Goal: Use online tool/utility: Utilize a website feature to perform a specific function

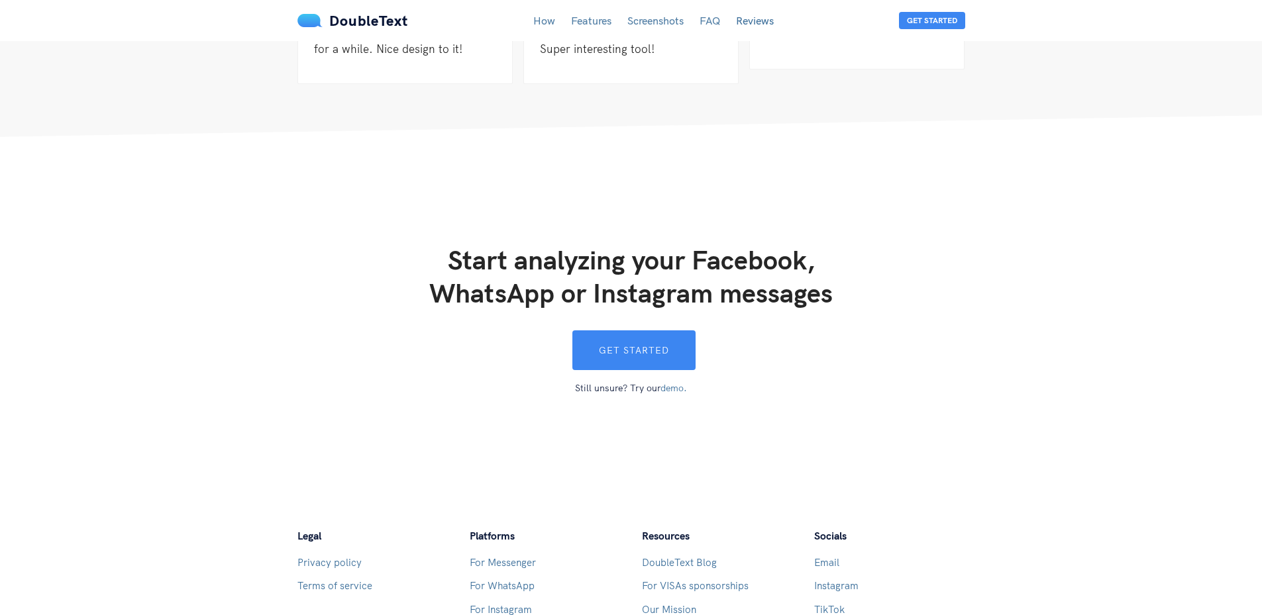
scroll to position [3466, 0]
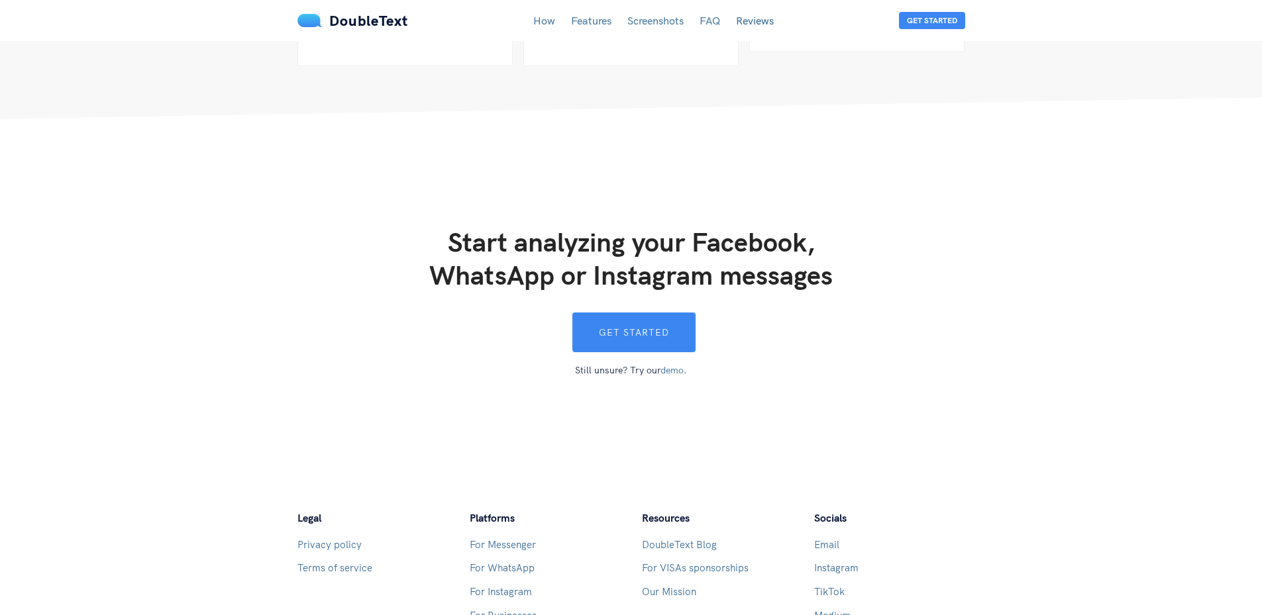
click at [672, 364] on link "demo." at bounding box center [673, 370] width 26 height 12
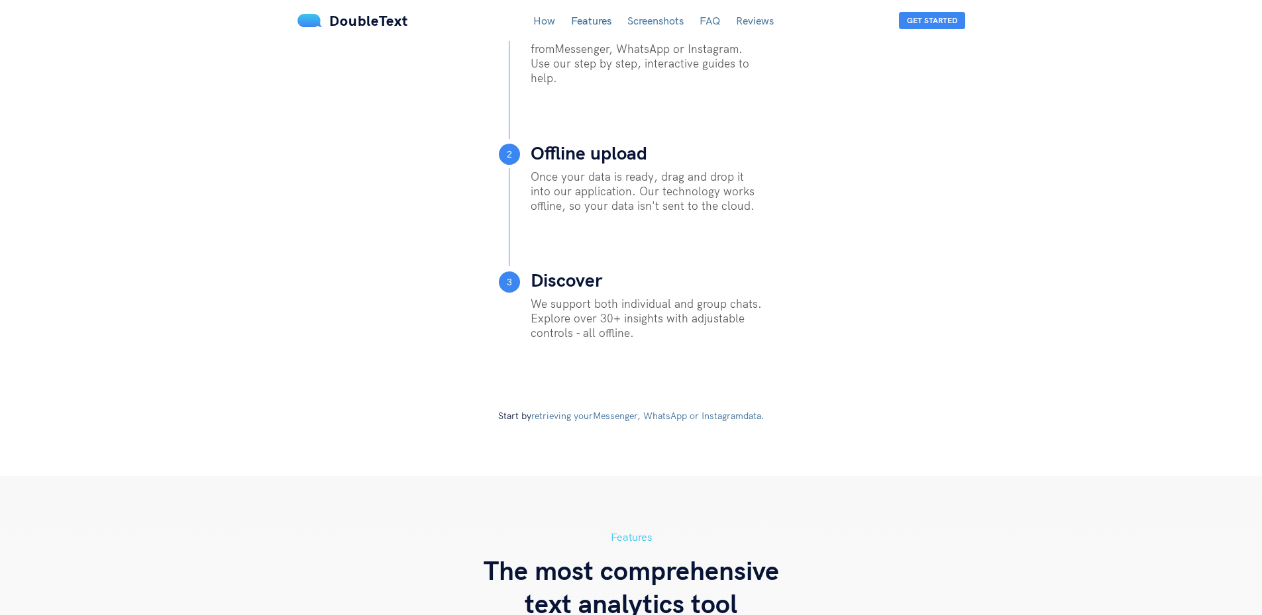
scroll to position [0, 0]
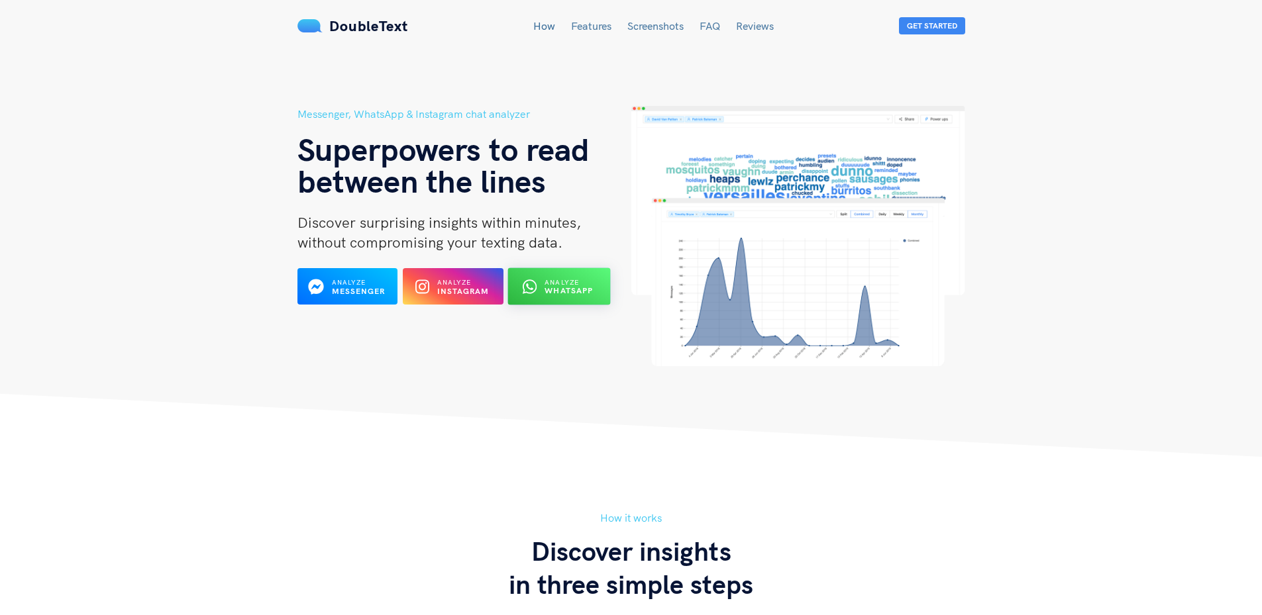
click at [527, 291] on icon at bounding box center [530, 287] width 14 height 16
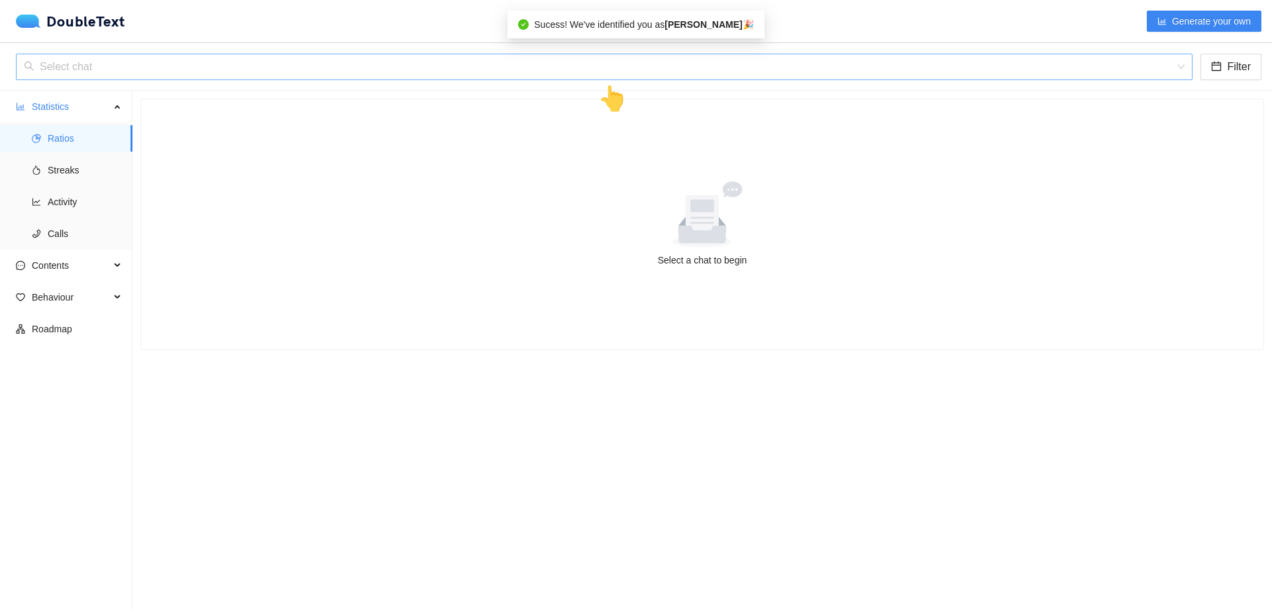
click at [660, 62] on input "search" at bounding box center [599, 66] width 1151 height 25
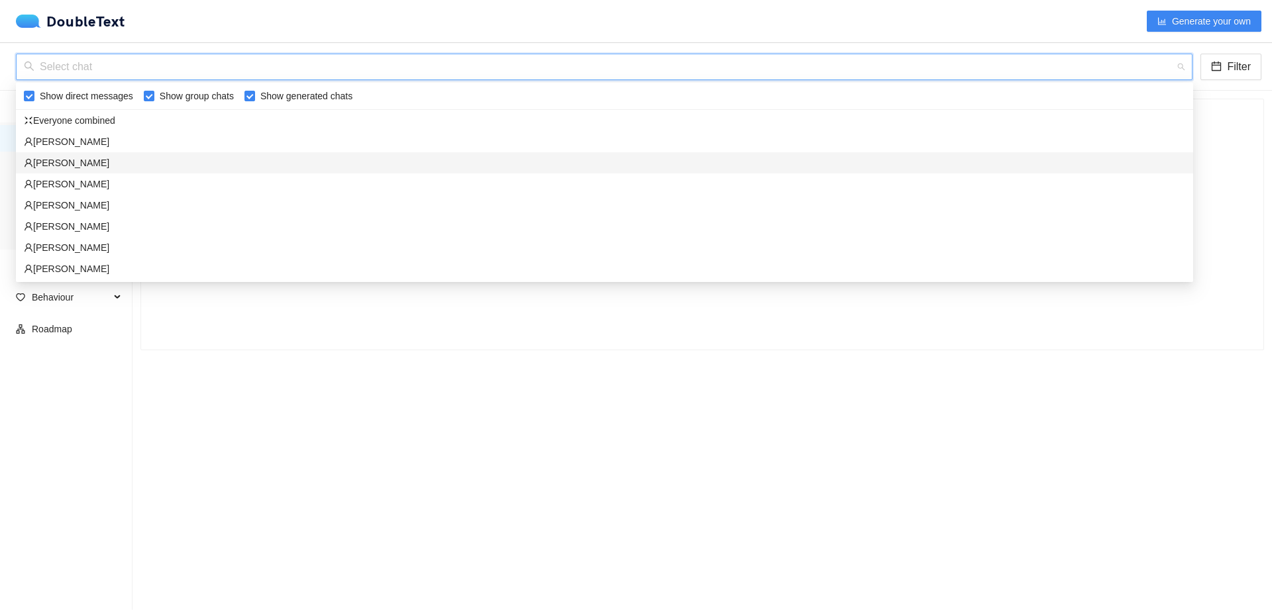
click at [89, 152] on div "Paul Allen" at bounding box center [604, 162] width 1177 height 21
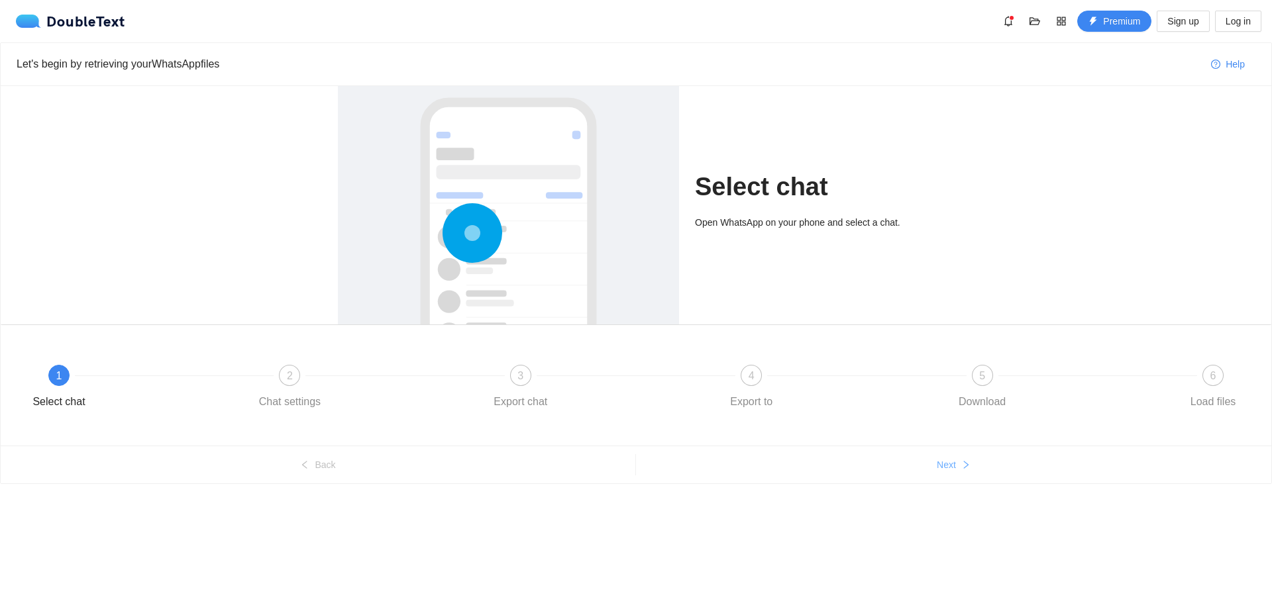
click at [947, 470] on span "Next" at bounding box center [946, 465] width 19 height 15
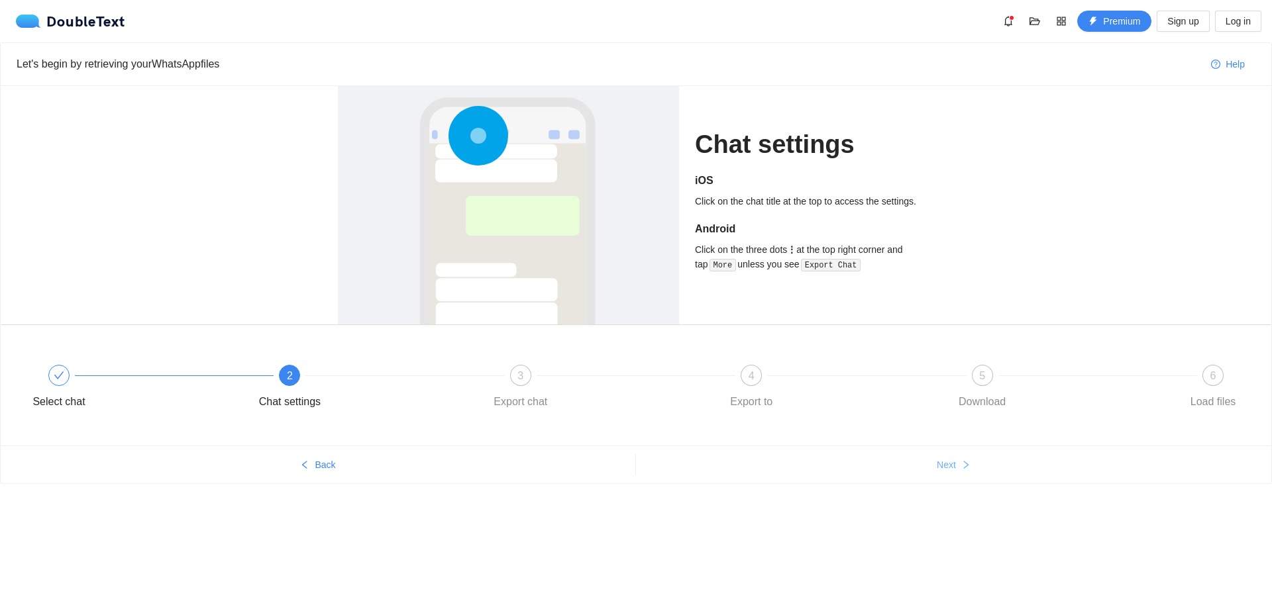
click at [947, 470] on span "Next" at bounding box center [946, 465] width 19 height 15
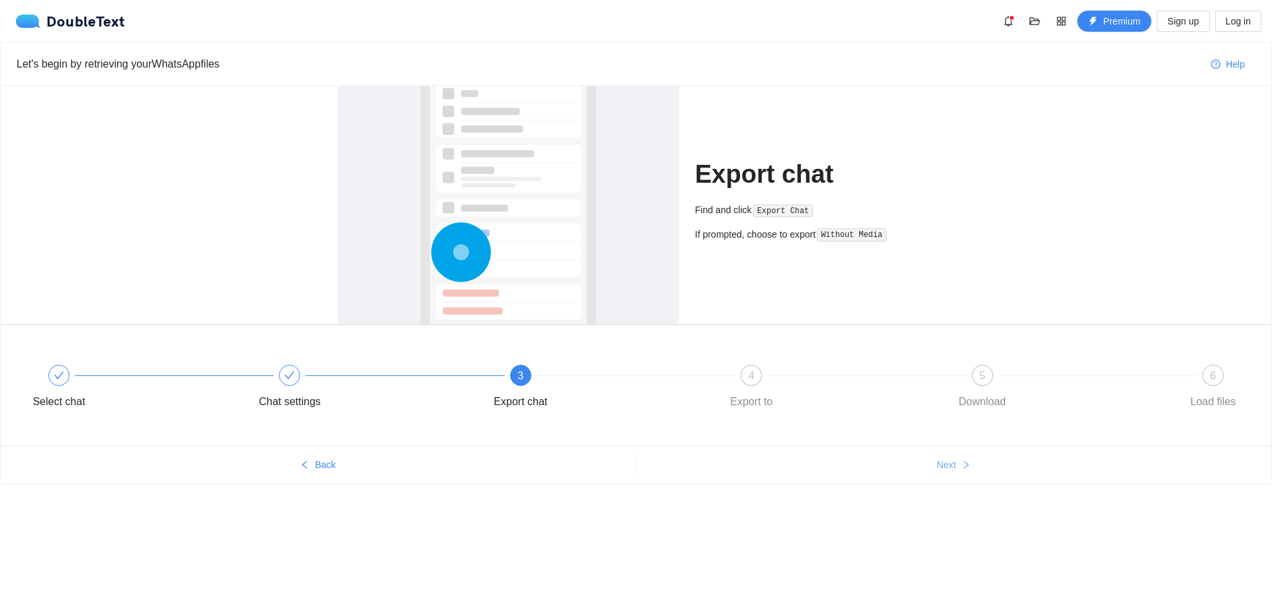
click at [972, 465] on button "Next" at bounding box center [953, 464] width 635 height 21
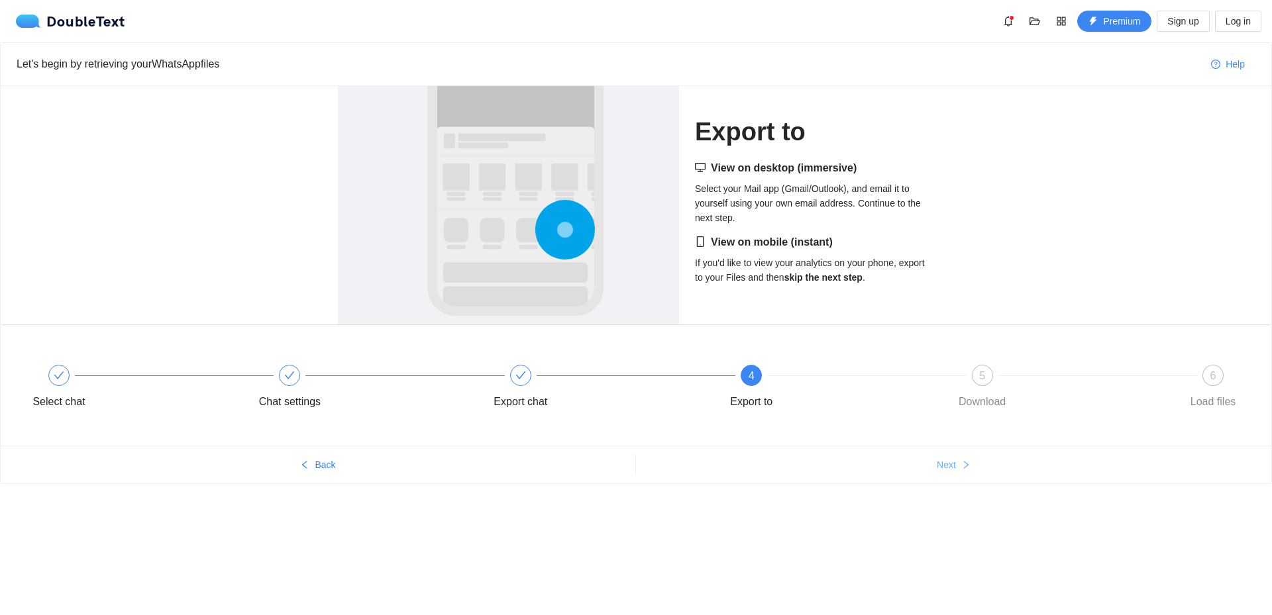
click at [972, 465] on button "Next" at bounding box center [953, 464] width 635 height 21
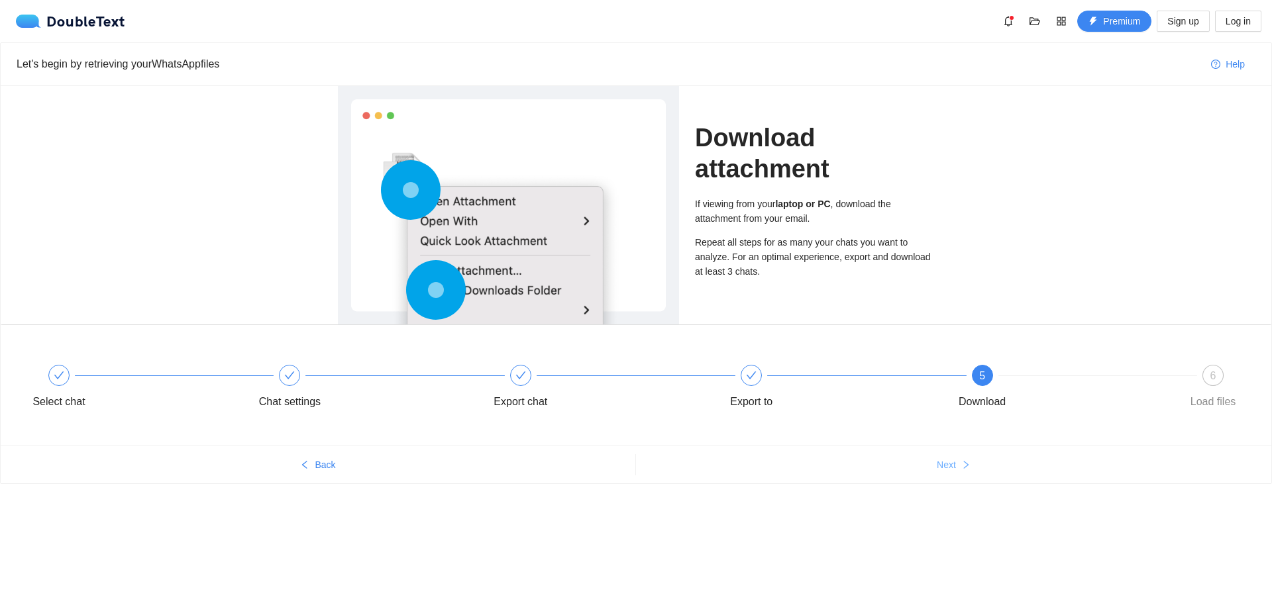
click at [972, 465] on button "Next" at bounding box center [953, 464] width 635 height 21
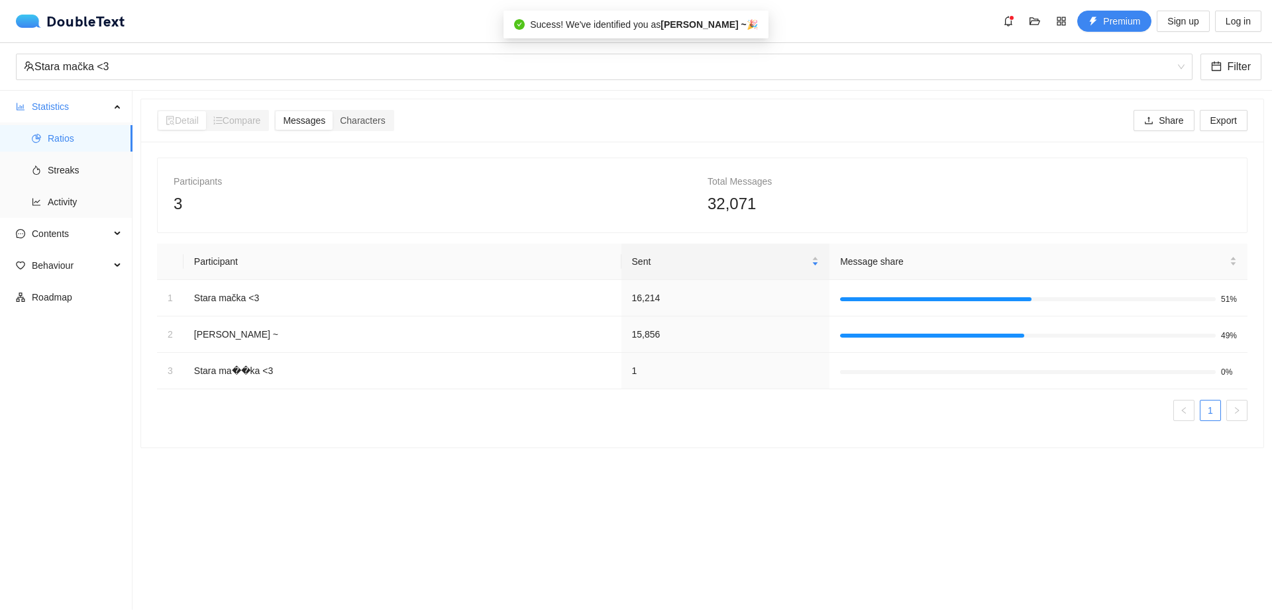
click at [32, 441] on ul "Statistics Ratios Streaks Activity Contents Behaviour Roadmap" at bounding box center [66, 350] width 132 height 519
click at [93, 172] on span "Streaks" at bounding box center [85, 170] width 74 height 26
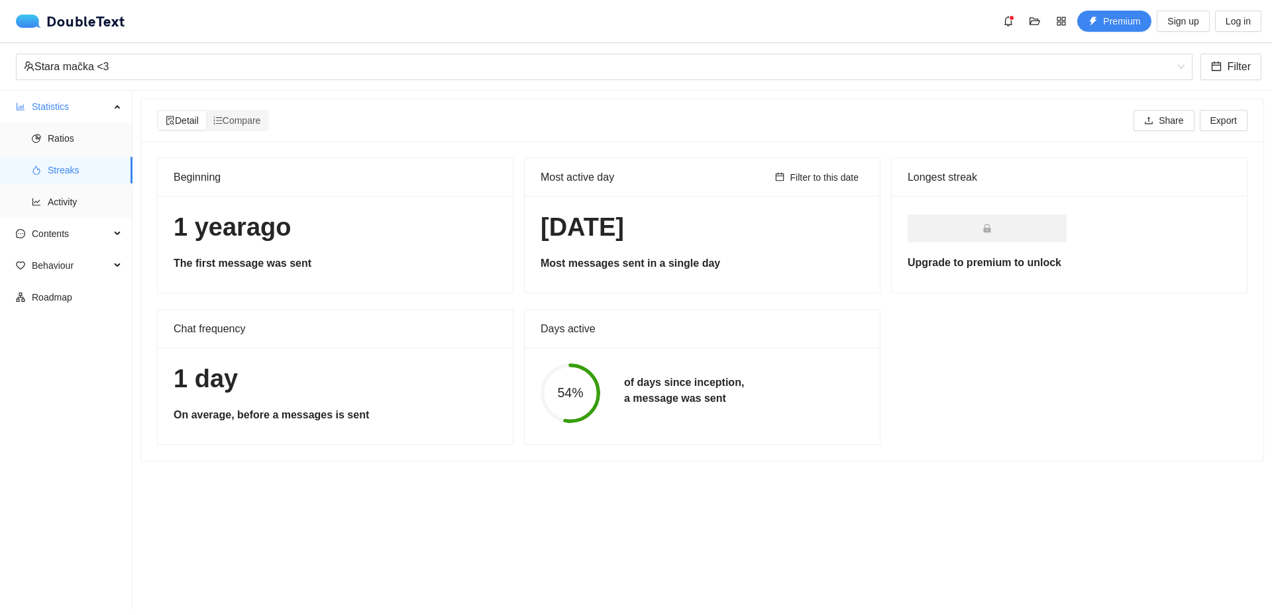
click at [625, 253] on div "[DATE] Most messages sent in a single day" at bounding box center [702, 244] width 355 height 97
click at [790, 177] on span "Filter to this date" at bounding box center [824, 177] width 69 height 15
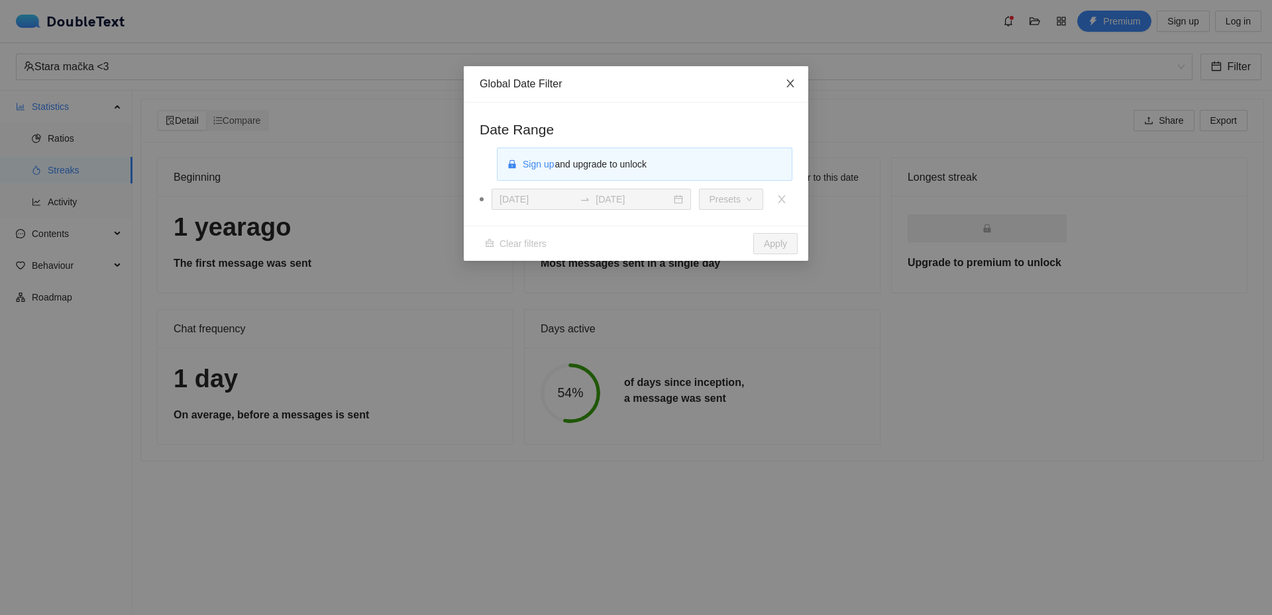
click at [787, 82] on icon "close" at bounding box center [790, 83] width 11 height 11
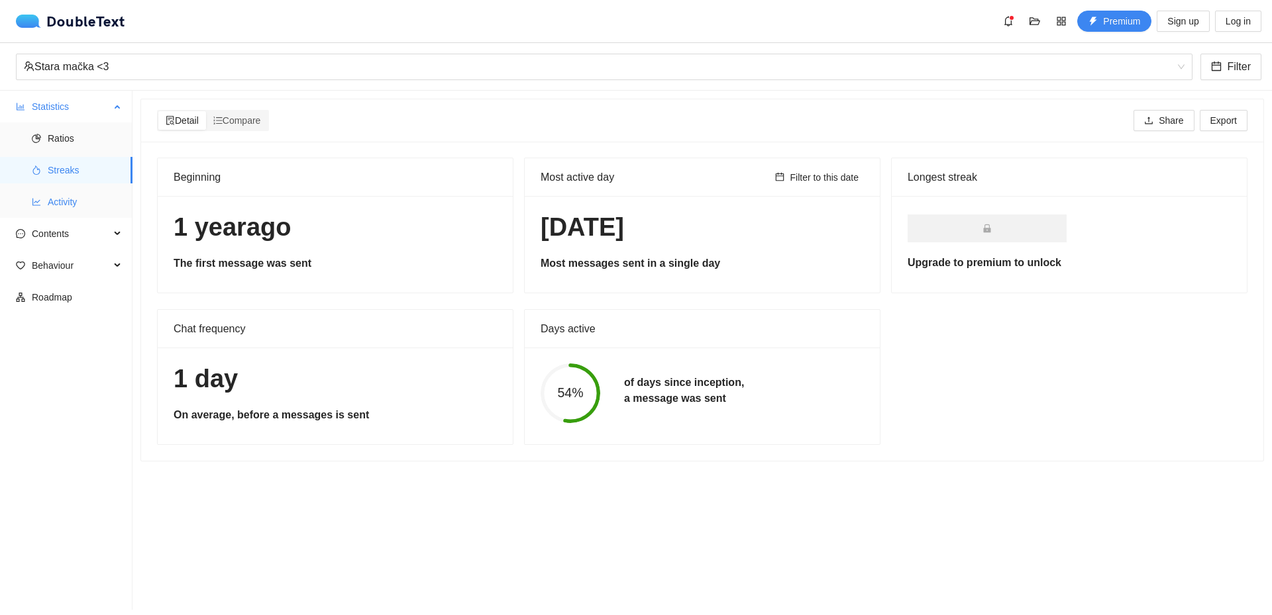
click at [60, 210] on span "Activity" at bounding box center [85, 202] width 74 height 26
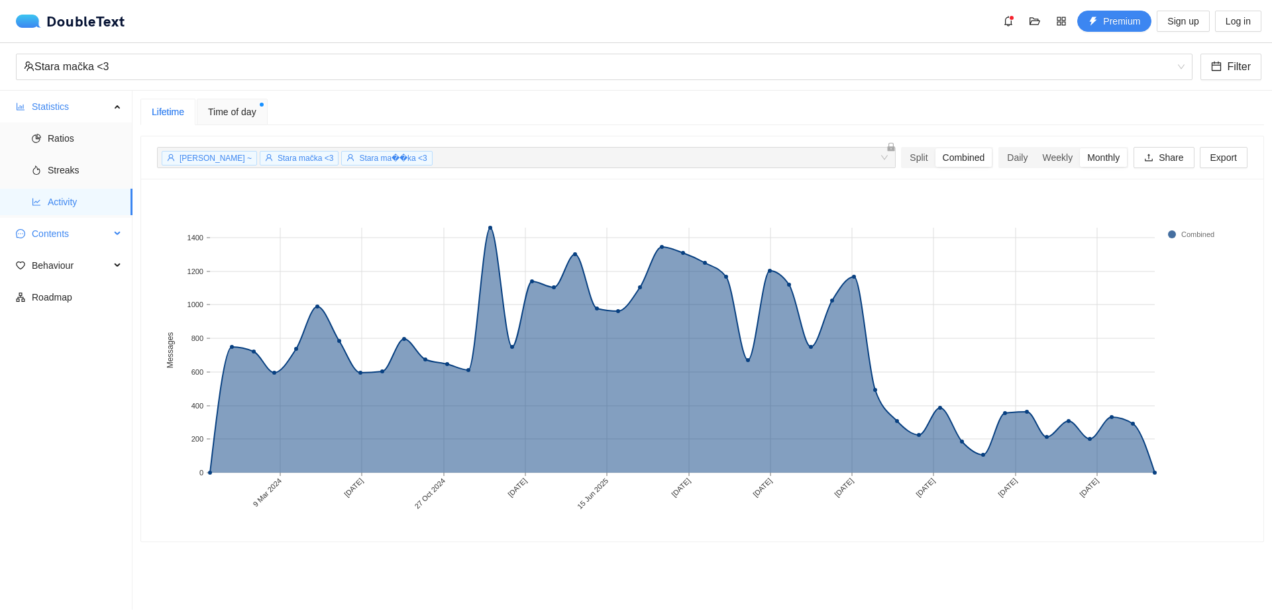
click at [56, 238] on span "Contents" at bounding box center [71, 234] width 78 height 26
click at [935, 155] on div "Combined" at bounding box center [963, 157] width 57 height 19
click at [935, 148] on input "Combined" at bounding box center [935, 148] width 0 height 0
click at [904, 159] on div "Split" at bounding box center [918, 157] width 32 height 19
click at [902, 148] on input "Split" at bounding box center [902, 148] width 0 height 0
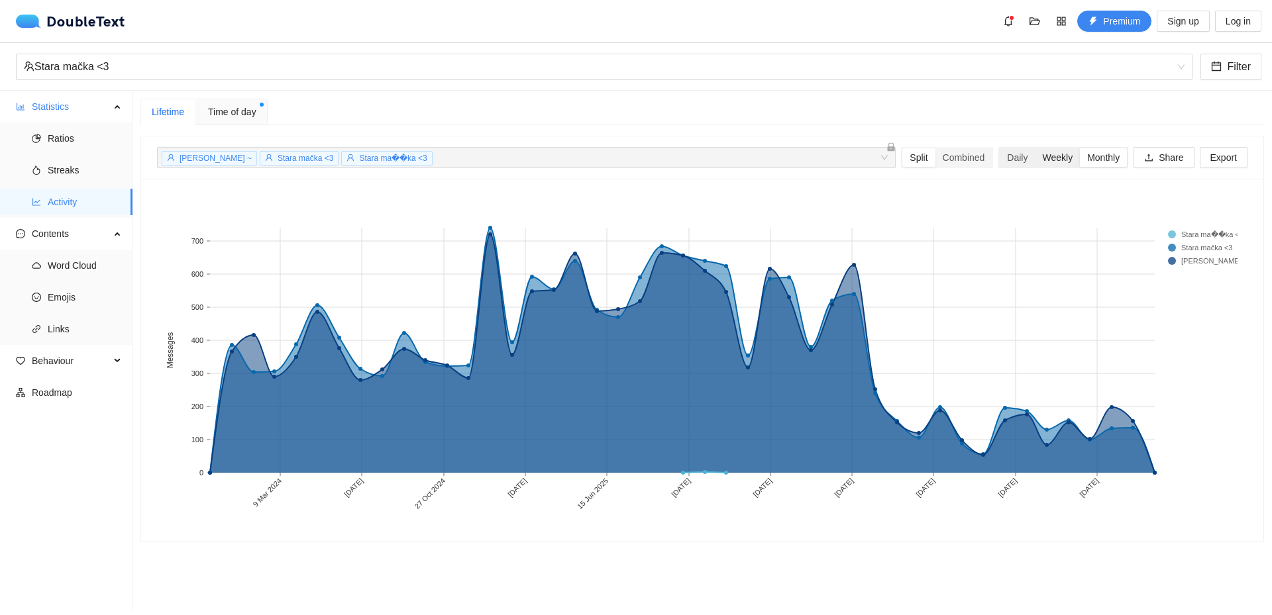
click at [1043, 157] on div "Weekly" at bounding box center [1057, 157] width 45 height 19
click at [1035, 148] on input "Weekly" at bounding box center [1035, 148] width 0 height 0
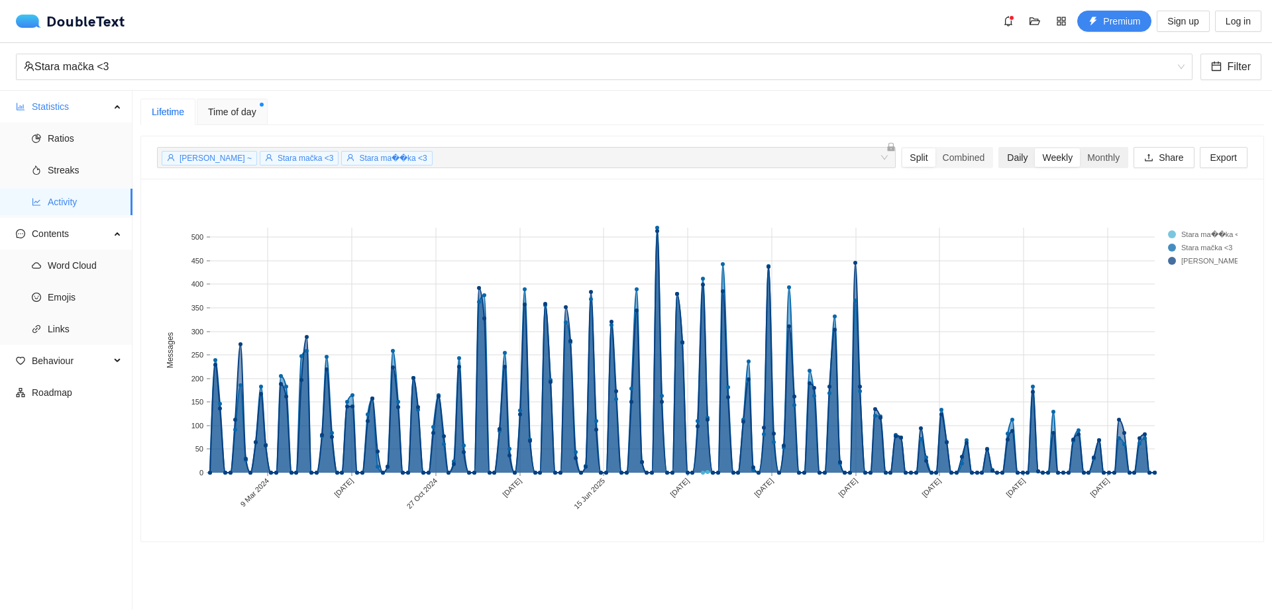
click at [1001, 160] on div "Daily" at bounding box center [1017, 157] width 35 height 19
click at [1000, 148] on input "Daily" at bounding box center [1000, 148] width 0 height 0
